Goal: Information Seeking & Learning: Find specific fact

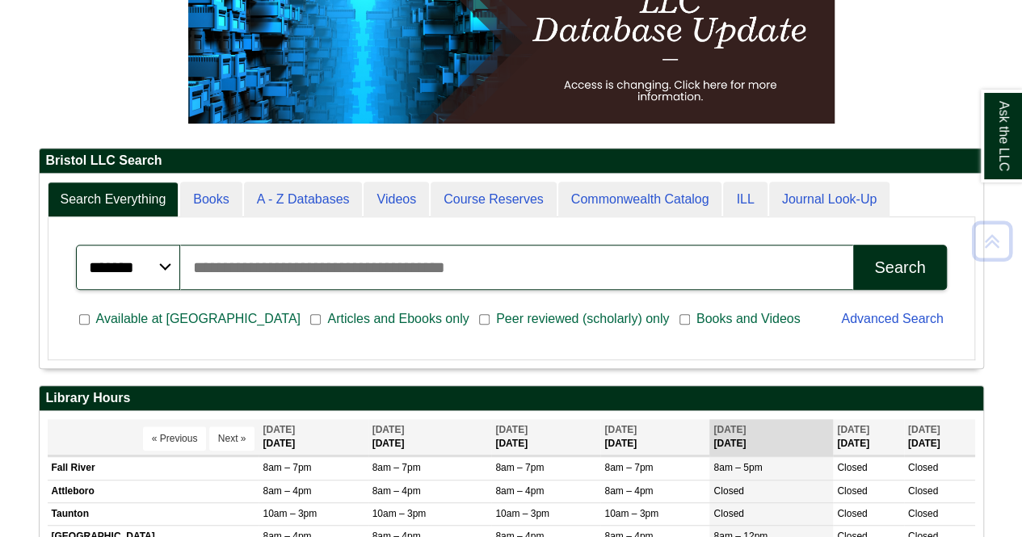
scroll to position [258, 0]
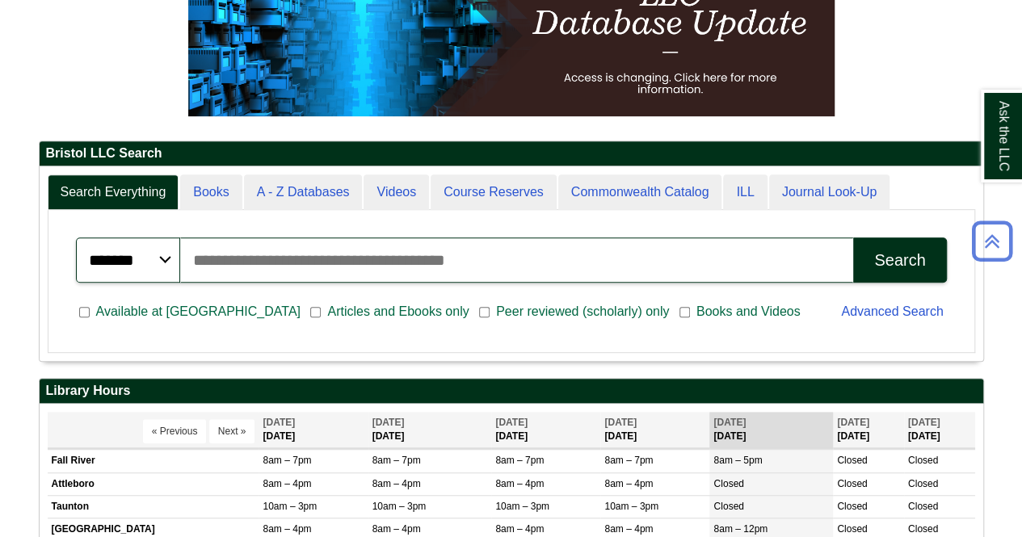
click at [718, 262] on input "Search articles, books, journals & more" at bounding box center [516, 259] width 673 height 45
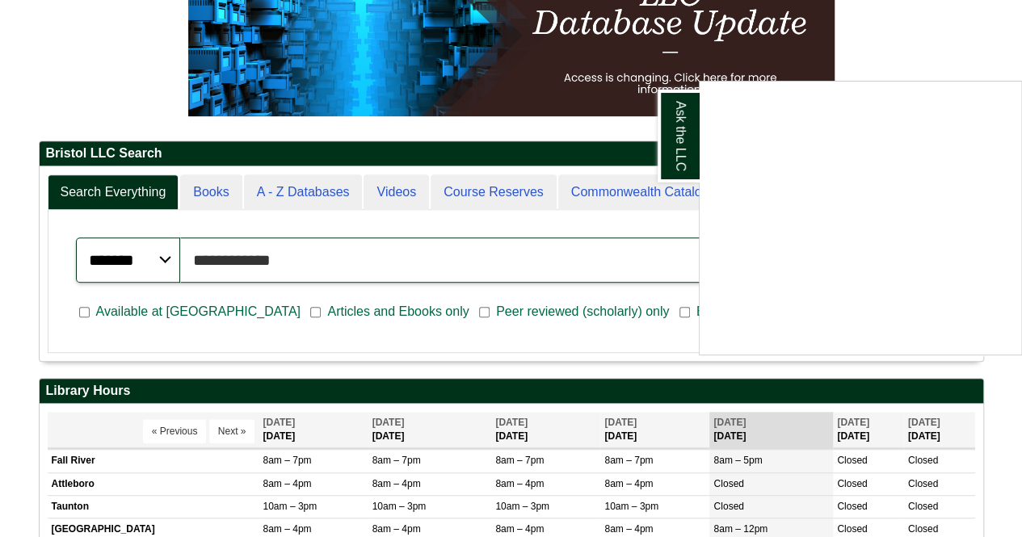
click at [853, 237] on button "Search" at bounding box center [899, 259] width 93 height 45
click at [589, 233] on div "Ask the LLC" at bounding box center [511, 268] width 1022 height 537
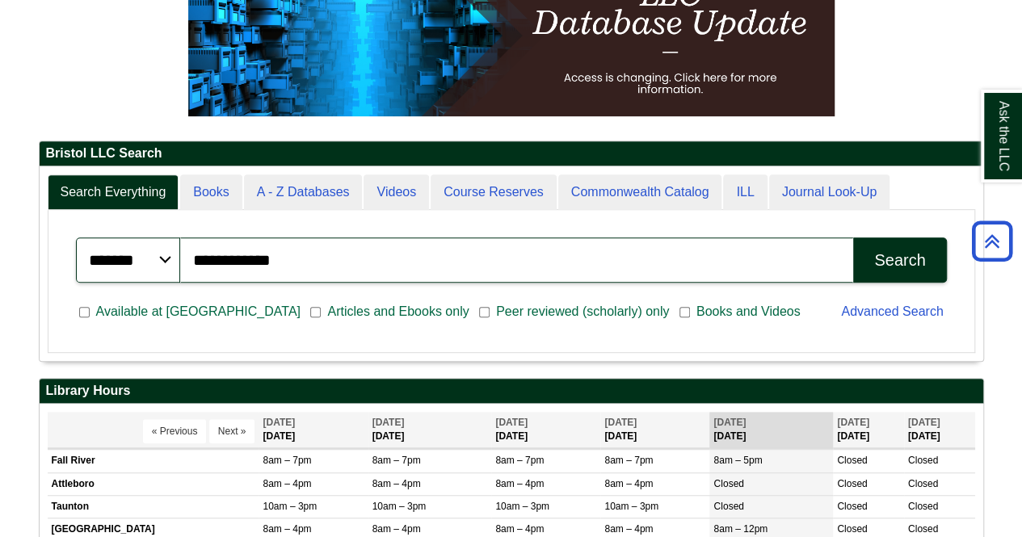
scroll to position [8, 8]
click at [918, 259] on div "Search" at bounding box center [899, 260] width 51 height 19
click at [430, 250] on input "**********" at bounding box center [516, 259] width 673 height 45
type input "*"
click at [90, 309] on span "Available at [GEOGRAPHIC_DATA]" at bounding box center [198, 311] width 217 height 19
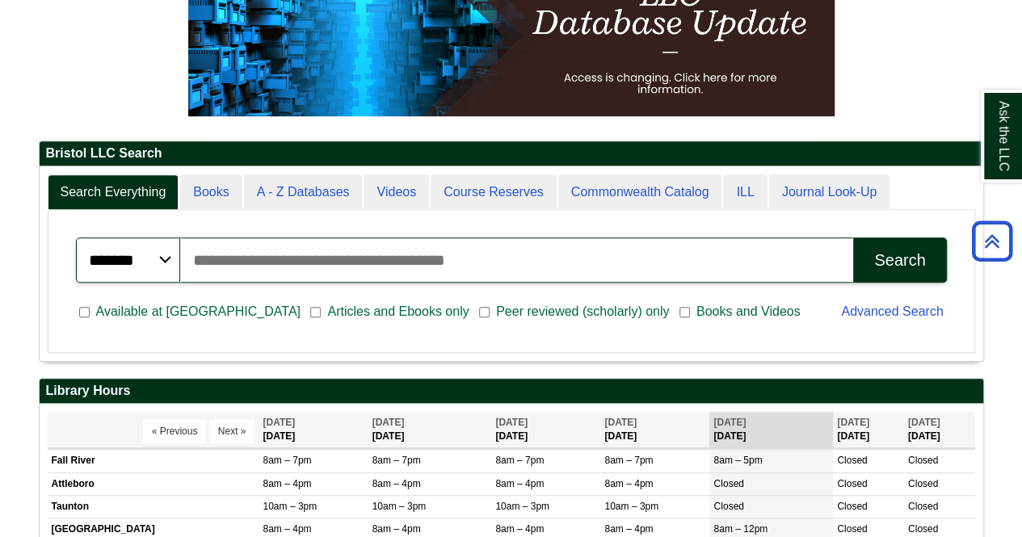
click at [665, 276] on input "Search articles, books, journals & more" at bounding box center [516, 259] width 673 height 45
type input "**********"
click at [912, 270] on button "Search" at bounding box center [899, 259] width 93 height 45
